Goal: Register for event/course

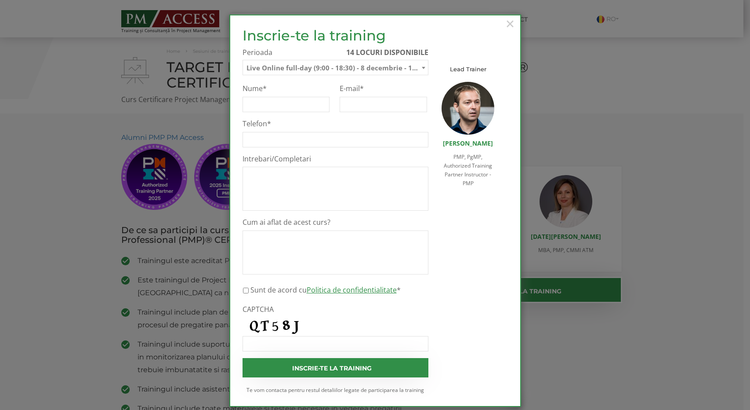
select select "Live Online full-day (9:00 - 18:30) - 8 decembrie - 12 decembrie 2025"
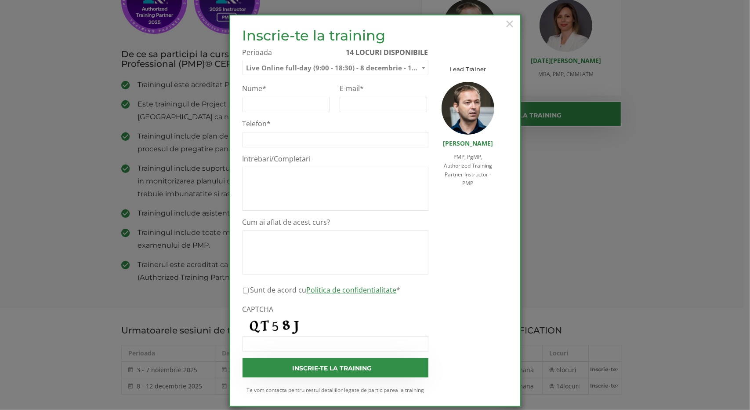
scroll to position [10, 0]
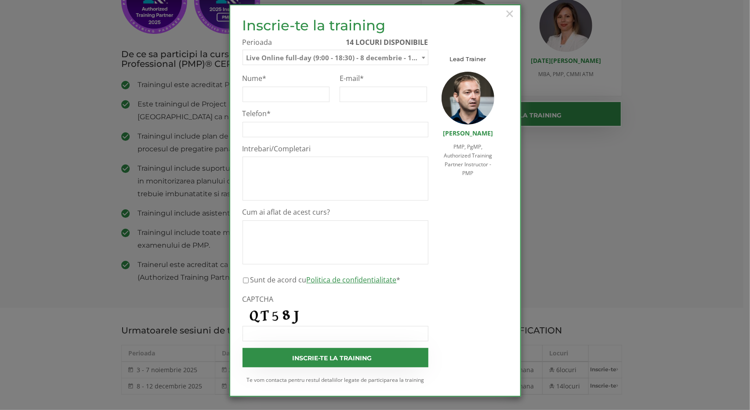
click at [366, 60] on span "Live Online full-day (9:00 - 18:30) - 8 decembrie - 12 decembrie 2025" at bounding box center [335, 57] width 185 height 15
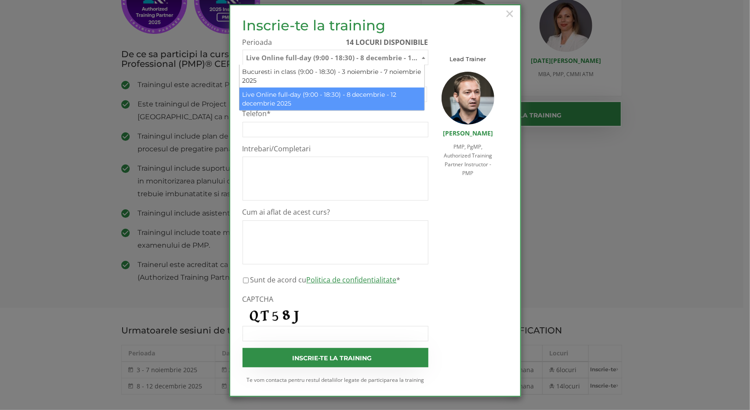
drag, startPoint x: 242, startPoint y: 94, endPoint x: 308, endPoint y: 100, distance: 66.2
drag, startPoint x: 242, startPoint y: 54, endPoint x: 357, endPoint y: 64, distance: 115.1
click at [357, 64] on span "Live Online full-day (9:00 - 18:30) - 8 decembrie - 12 decembrie 2025" at bounding box center [335, 57] width 185 height 15
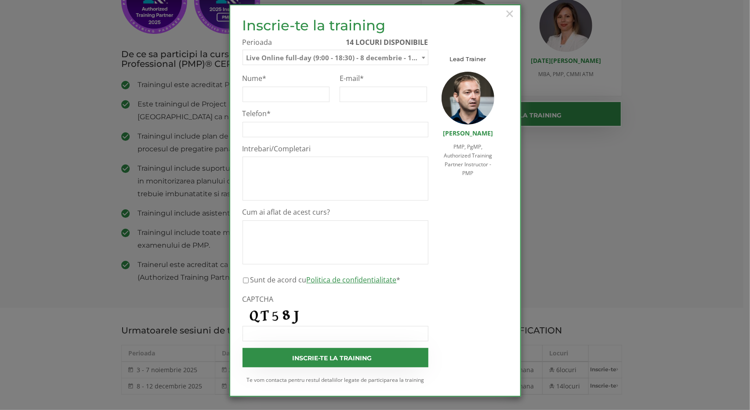
drag, startPoint x: 242, startPoint y: 56, endPoint x: 414, endPoint y: 56, distance: 172.3
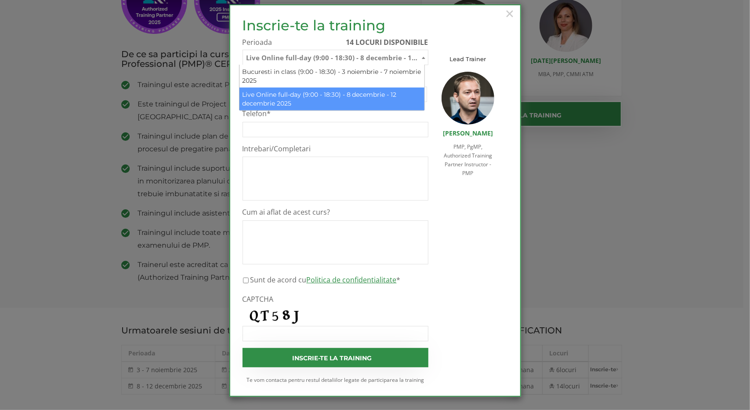
drag, startPoint x: 414, startPoint y: 56, endPoint x: 356, endPoint y: 58, distance: 58.0
click at [356, 58] on span "Live Online full-day (9:00 - 18:30) - 8 decembrie - 12 decembrie 2025" at bounding box center [335, 57] width 185 height 15
drag, startPoint x: 243, startPoint y: 56, endPoint x: 394, endPoint y: 56, distance: 150.3
click at [394, 56] on span "Live Online full-day (9:00 - 18:30) - 8 decembrie - 12 decembrie 2025" at bounding box center [335, 57] width 185 height 15
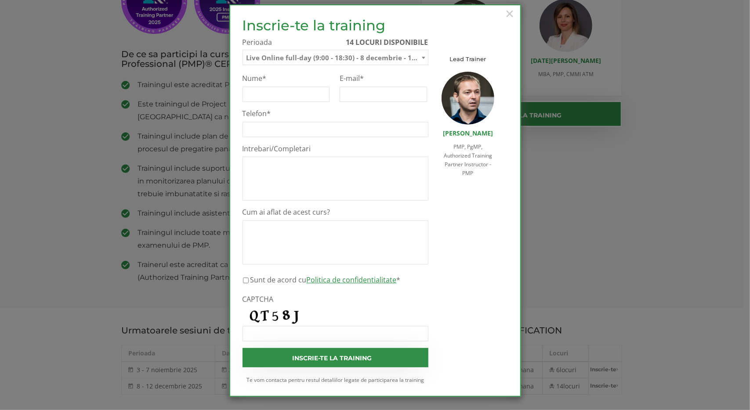
click at [243, 279] on input "Sunt de acord cu Politica de confidentialitate *" at bounding box center [246, 279] width 6 height 15
checkbox input "true"
click at [295, 83] on li "Nume *" at bounding box center [286, 88] width 87 height 28
drag, startPoint x: 300, startPoint y: 90, endPoint x: 299, endPoint y: 94, distance: 4.5
click at [299, 94] on input "Nume *" at bounding box center [286, 94] width 87 height 15
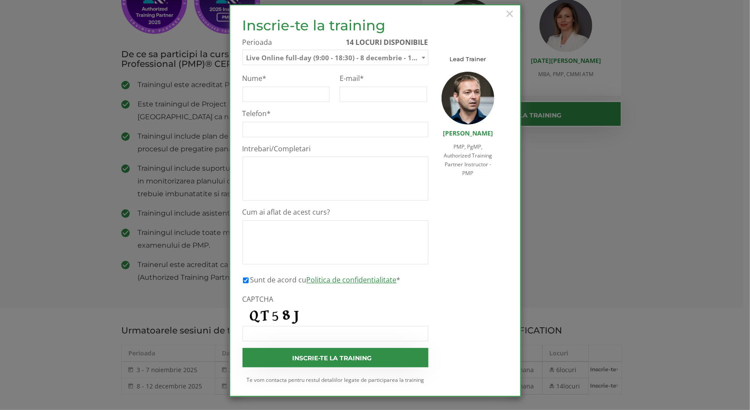
click at [665, 250] on div "× Inscrie-te la training Inscrie-te pe lista de asteptare Te rugam sa completez…" at bounding box center [375, 205] width 750 height 410
